Goal: Task Accomplishment & Management: Complete application form

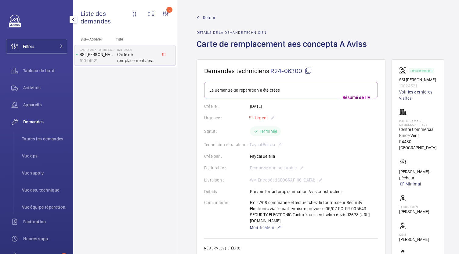
scroll to position [0, 7]
click at [37, 136] on span "Toutes les demandes" at bounding box center [44, 139] width 45 height 6
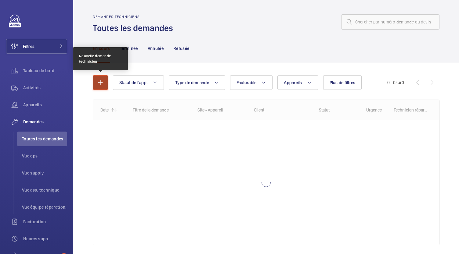
click at [100, 81] on mat-icon "button" at bounding box center [100, 82] width 7 height 7
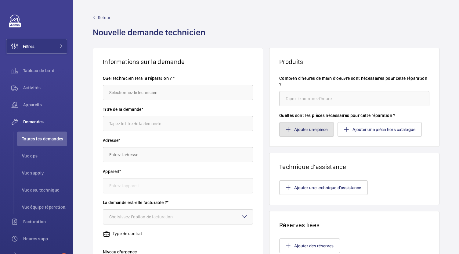
click at [305, 134] on button "Ajouter une pièce" at bounding box center [306, 129] width 55 height 15
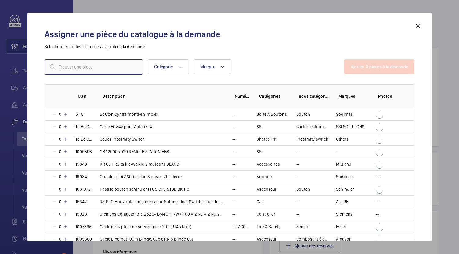
click at [60, 64] on input "text" at bounding box center [94, 66] width 98 height 15
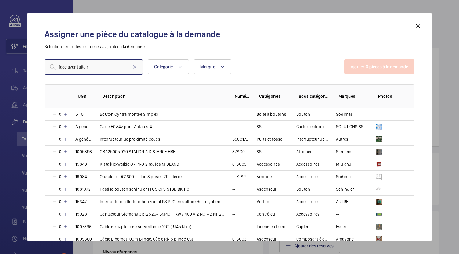
drag, startPoint x: 77, startPoint y: 68, endPoint x: 57, endPoint y: 64, distance: 21.1
click at [57, 64] on input "face avant altair" at bounding box center [94, 66] width 98 height 15
type input "altair"
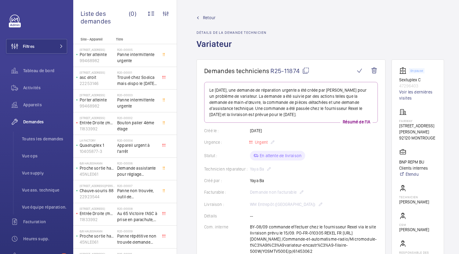
click at [246, 183] on div "Créé par : Yaya Ba" at bounding box center [290, 181] width 173 height 6
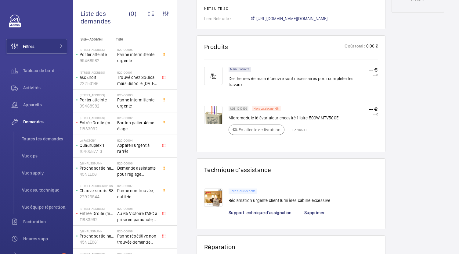
scroll to position [346, 0]
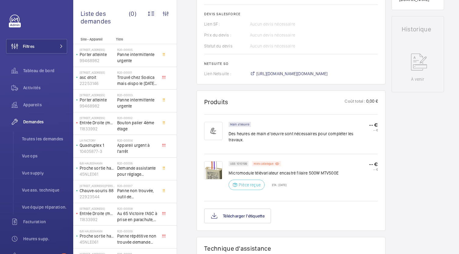
scroll to position [298, 0]
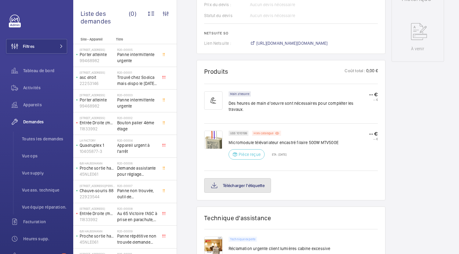
click at [235, 188] on font "Télécharger l'étiquette" at bounding box center [244, 185] width 42 height 5
